Goal: Complete application form

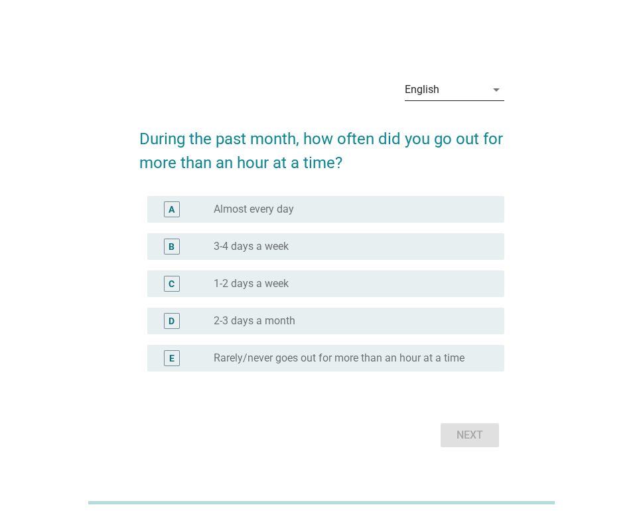
click at [477, 85] on div "English" at bounding box center [445, 89] width 81 height 21
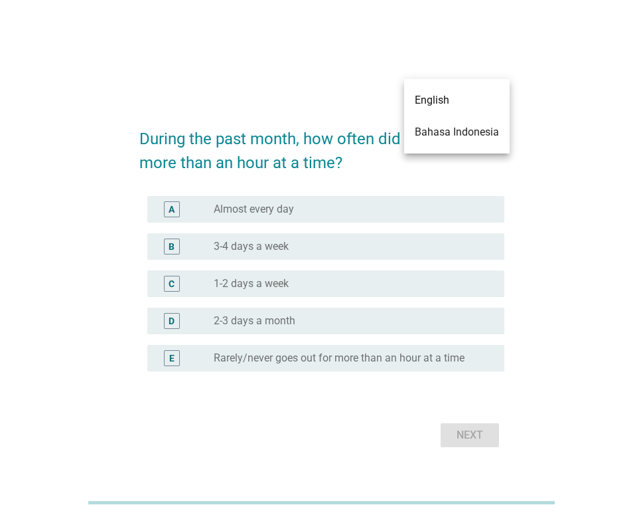
click at [459, 133] on div "Bahasa Indonesia" at bounding box center [457, 132] width 84 height 16
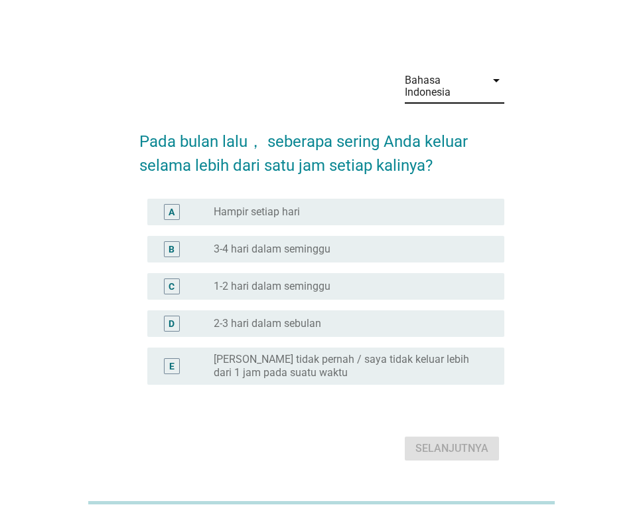
click at [273, 204] on div "radio_button_unchecked Hampir setiap hari" at bounding box center [354, 212] width 280 height 16
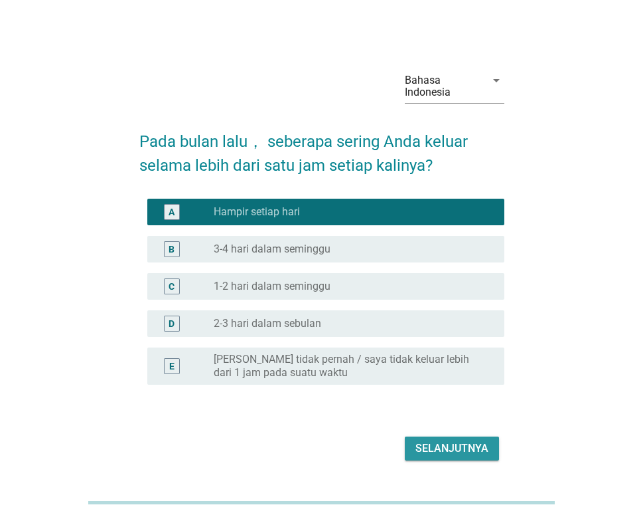
click at [462, 444] on div "Selanjutnya" at bounding box center [452, 448] width 73 height 16
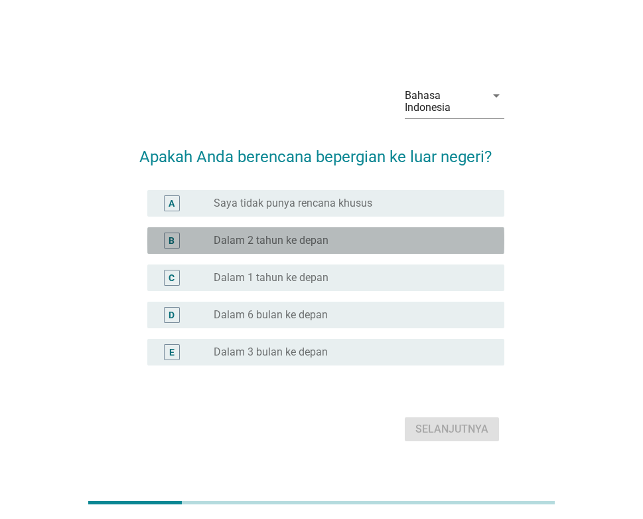
click at [416, 240] on div "radio_button_unchecked Dalam 2 tahun ke depan" at bounding box center [349, 240] width 270 height 13
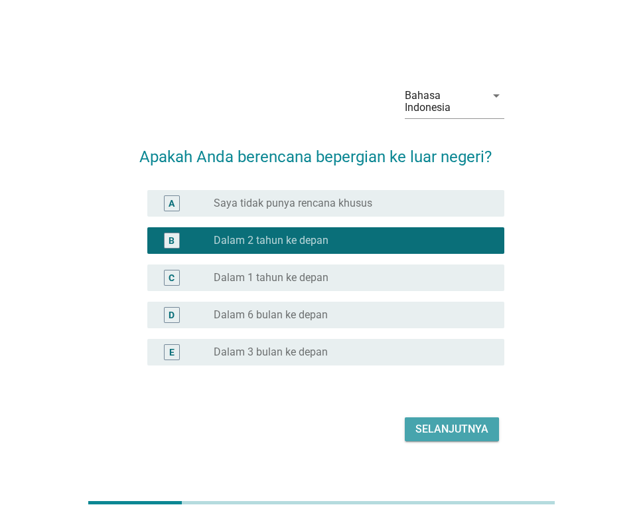
click at [443, 431] on div "Selanjutnya" at bounding box center [452, 429] width 73 height 16
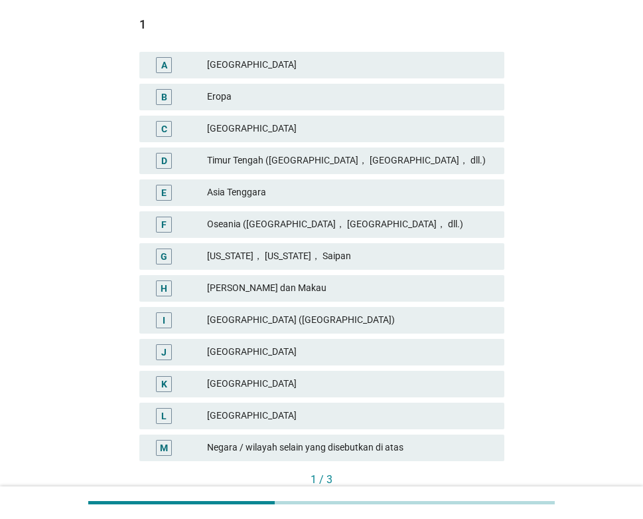
scroll to position [266, 0]
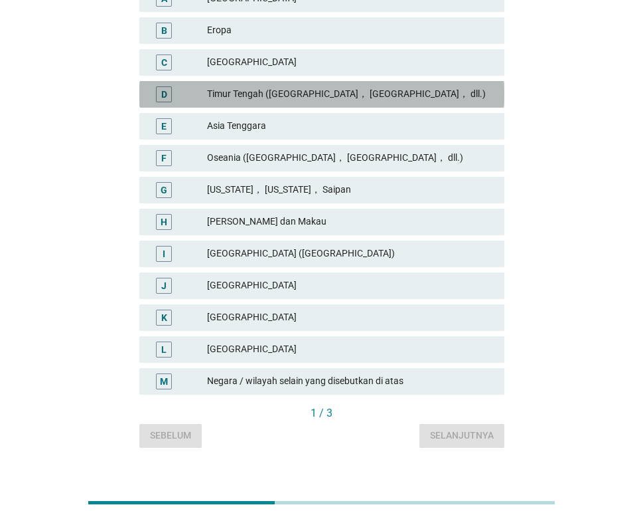
click at [400, 88] on div "Timur Tengah ([GEOGRAPHIC_DATA]， [GEOGRAPHIC_DATA]， dll.)" at bounding box center [350, 94] width 287 height 16
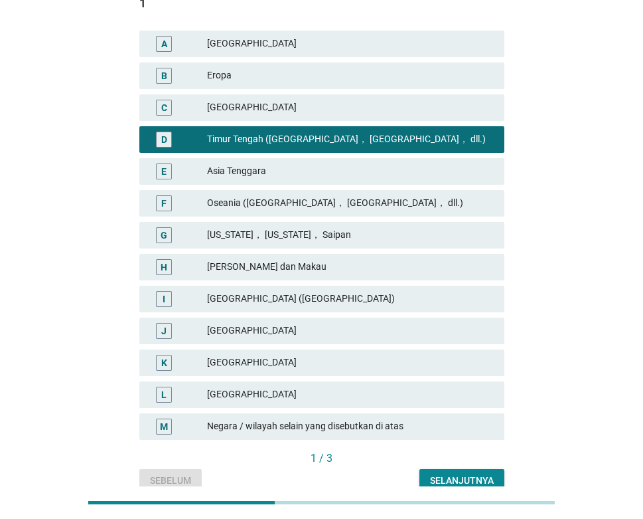
scroll to position [66, 0]
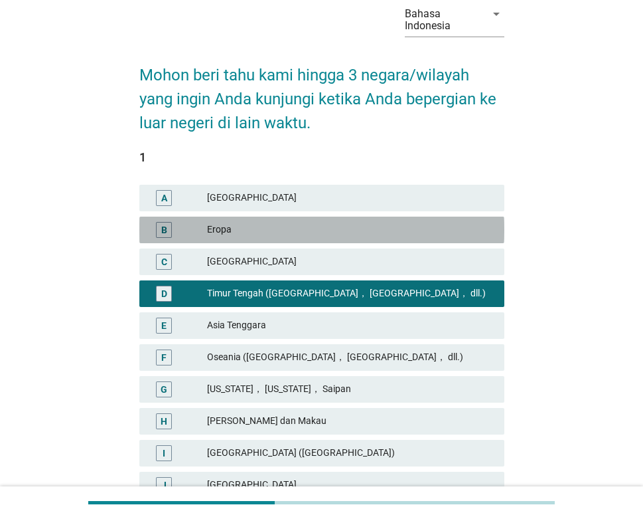
click at [298, 227] on div "Eropa" at bounding box center [350, 230] width 287 height 16
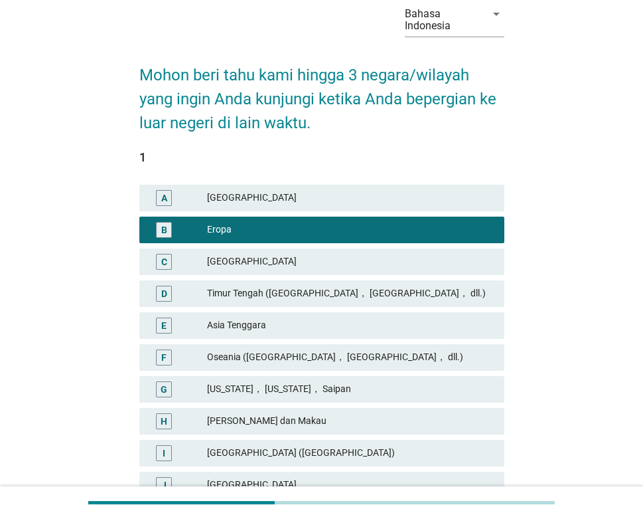
click at [336, 287] on div "Timur Tengah ([GEOGRAPHIC_DATA]， [GEOGRAPHIC_DATA]， dll.)" at bounding box center [350, 293] width 287 height 16
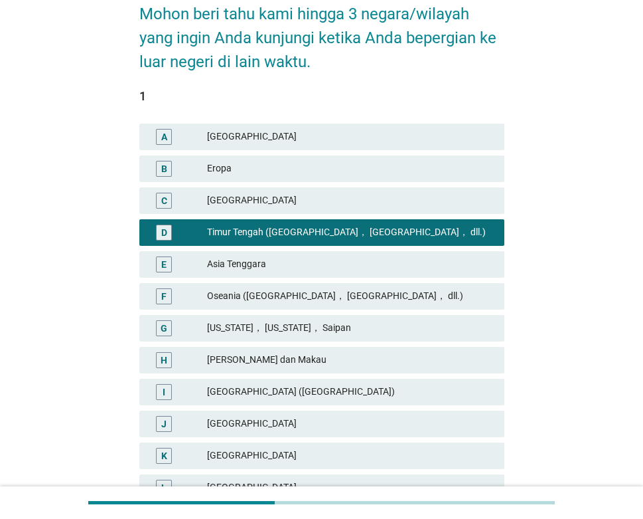
scroll to position [285, 0]
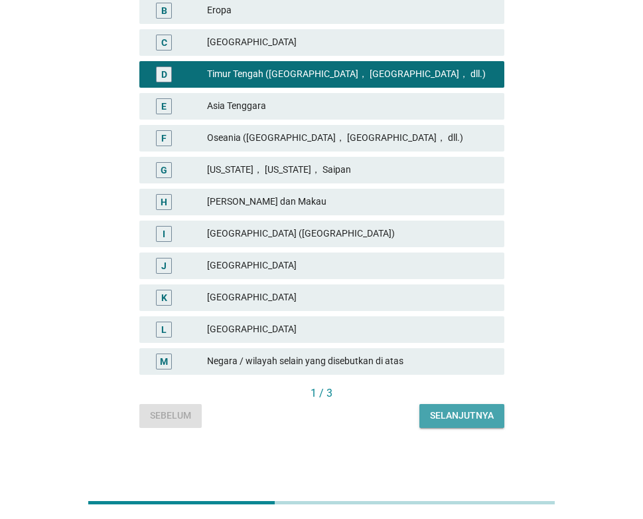
click at [471, 412] on div "Selanjutnya" at bounding box center [462, 415] width 64 height 14
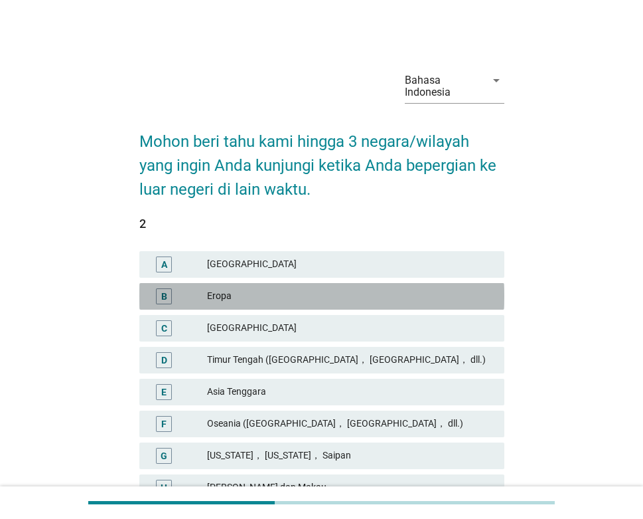
click at [375, 293] on div "Eropa" at bounding box center [350, 296] width 287 height 16
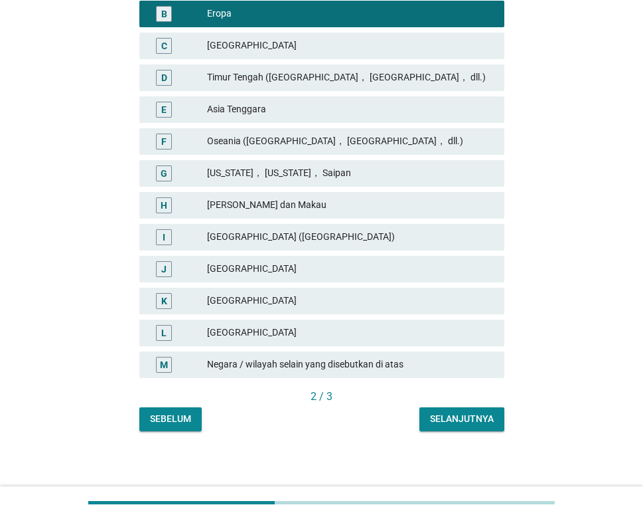
scroll to position [285, 0]
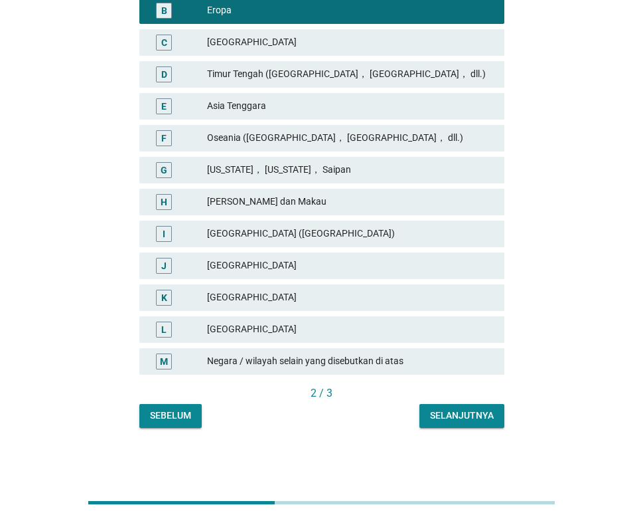
click at [471, 412] on div "Selanjutnya" at bounding box center [462, 415] width 64 height 14
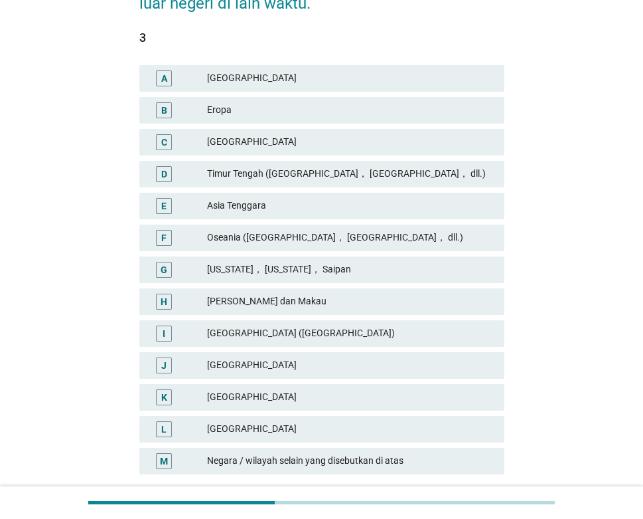
scroll to position [199, 0]
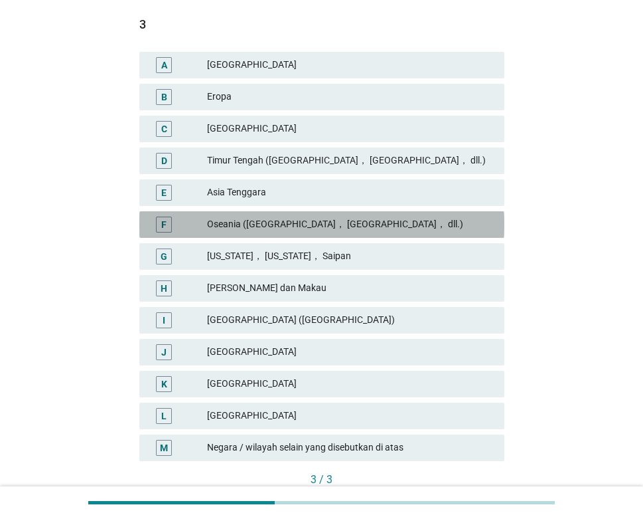
click at [372, 220] on div "Oseania ([GEOGRAPHIC_DATA]， [GEOGRAPHIC_DATA]， dll.)" at bounding box center [350, 224] width 287 height 16
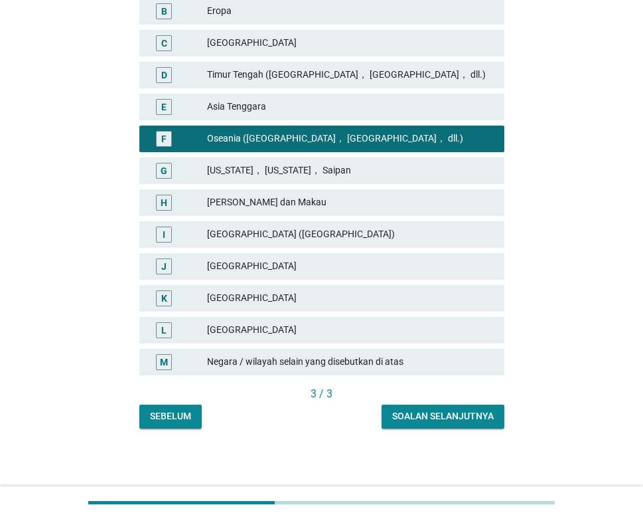
scroll to position [285, 0]
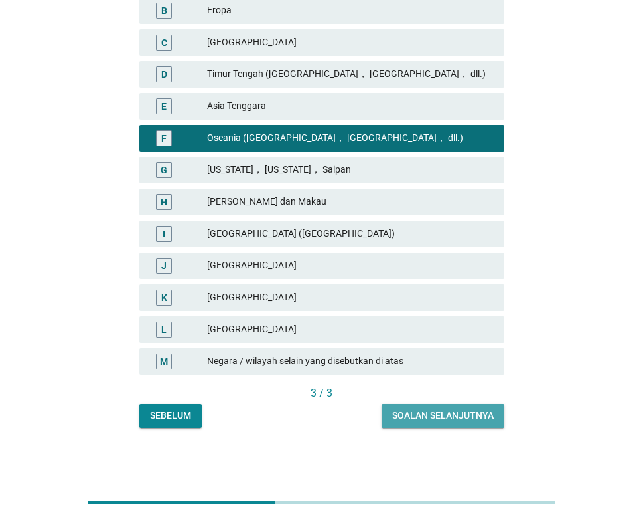
click at [462, 404] on button "Soalan selanjutnya" at bounding box center [443, 416] width 123 height 24
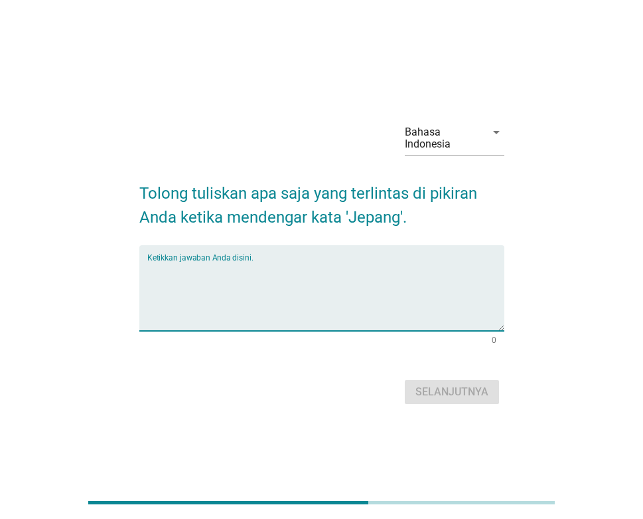
click at [383, 283] on textarea "Ketikkan jawaban Anda disini." at bounding box center [325, 296] width 357 height 70
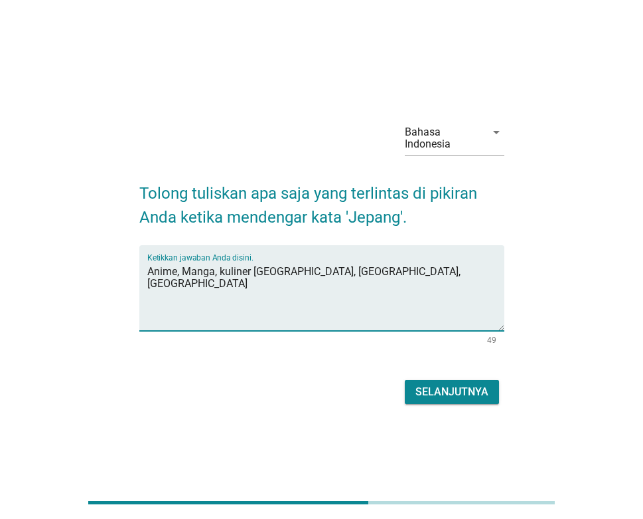
type textarea "Anime, Manga, kuliner [GEOGRAPHIC_DATA], [GEOGRAPHIC_DATA], [GEOGRAPHIC_DATA]"
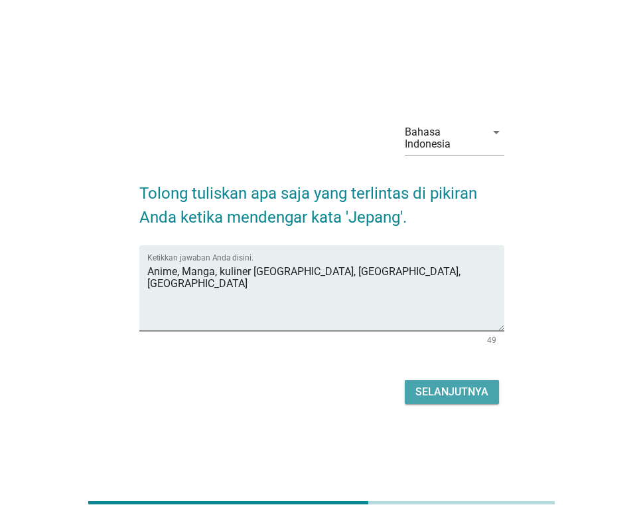
click at [493, 385] on button "Selanjutnya" at bounding box center [452, 392] width 94 height 24
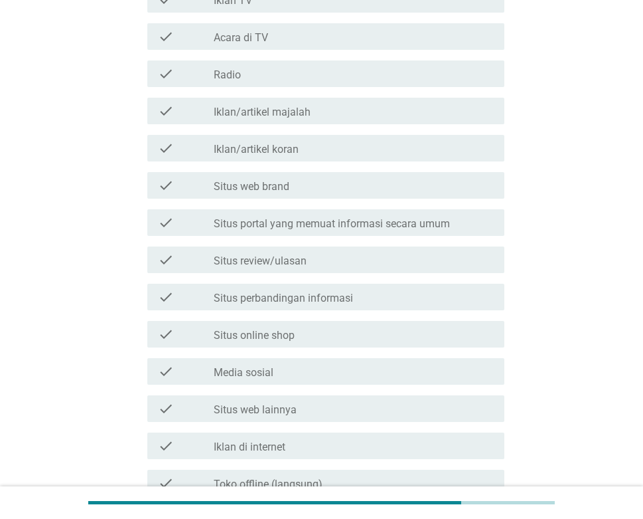
scroll to position [266, 0]
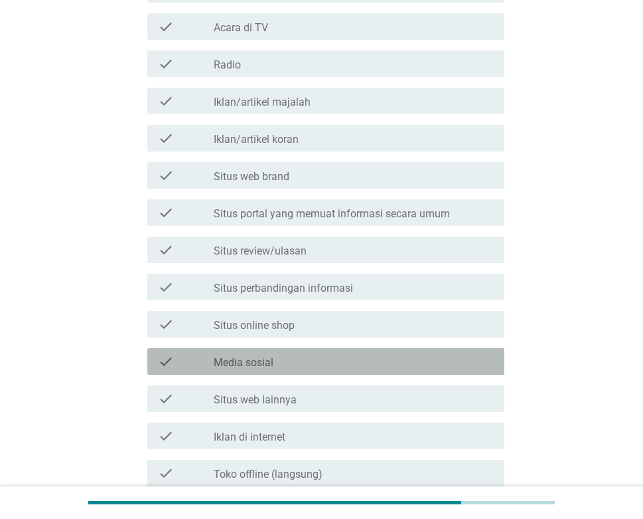
click at [371, 356] on div "check_box_outline_blank Media sosial" at bounding box center [354, 361] width 280 height 16
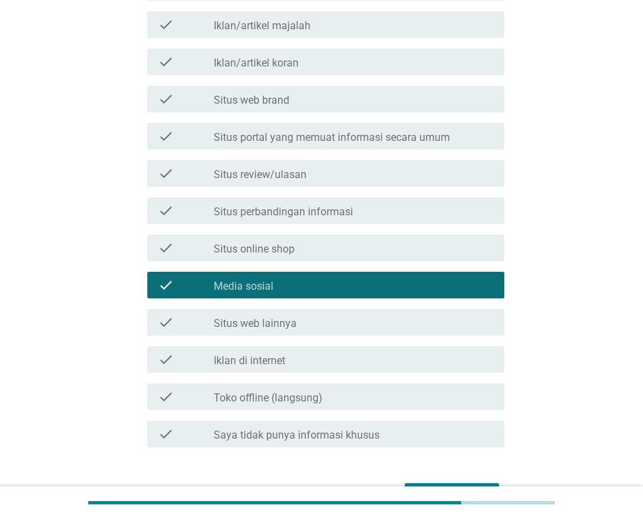
scroll to position [425, 0]
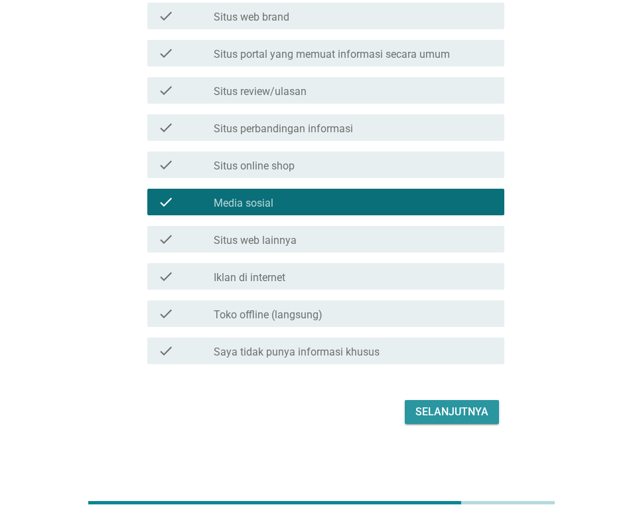
click at [480, 400] on button "Selanjutnya" at bounding box center [452, 412] width 94 height 24
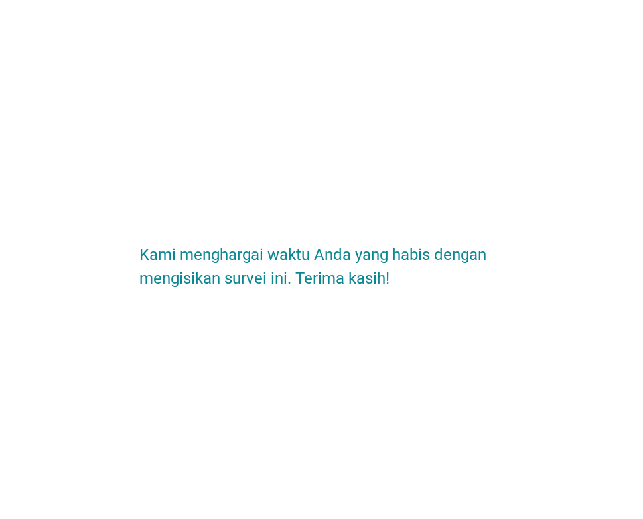
scroll to position [0, 0]
